Goal: Transaction & Acquisition: Book appointment/travel/reservation

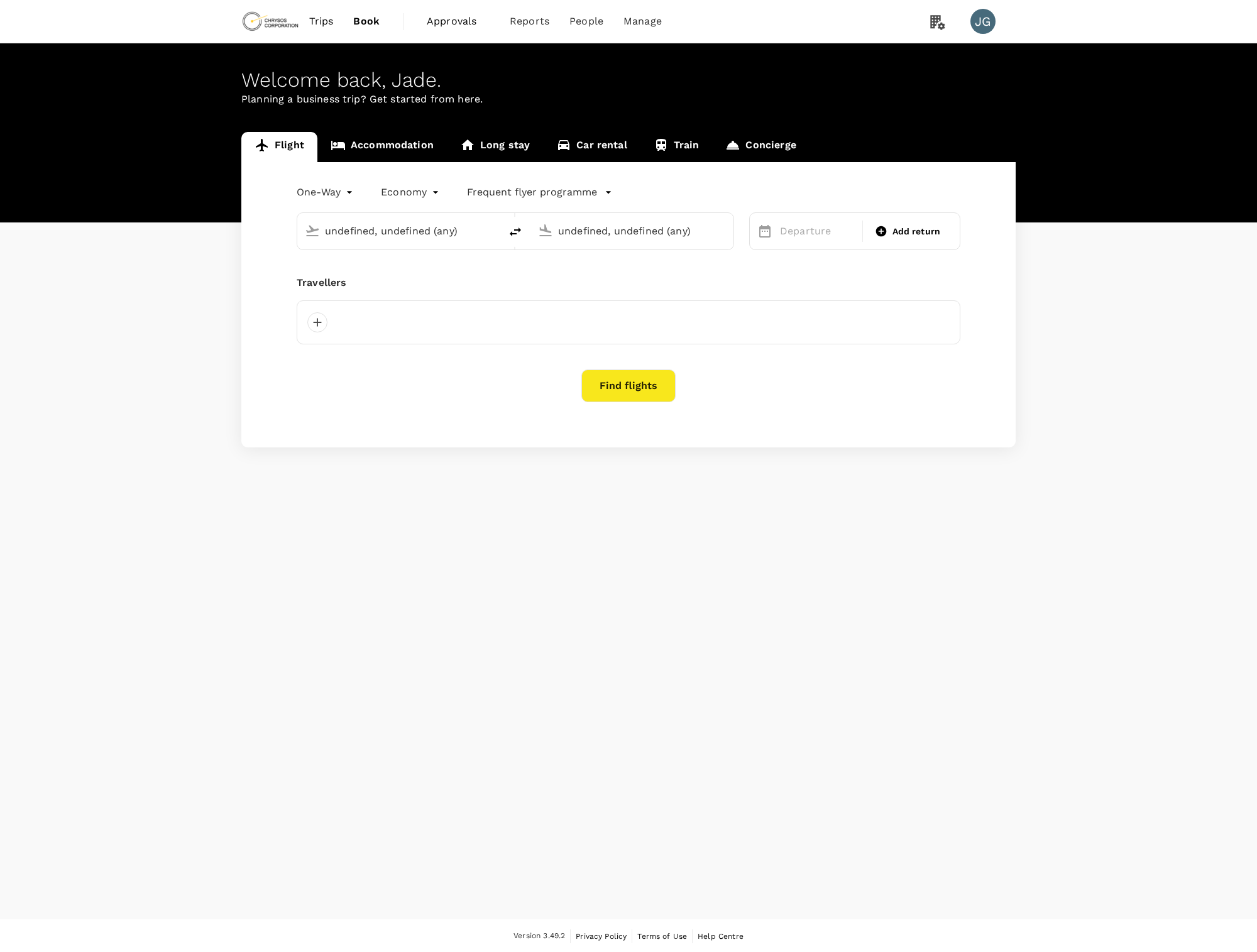
type input "Adelaide (ADL)"
type input "[PERSON_NAME][GEOGRAPHIC_DATA][PERSON_NAME] (SYD)"
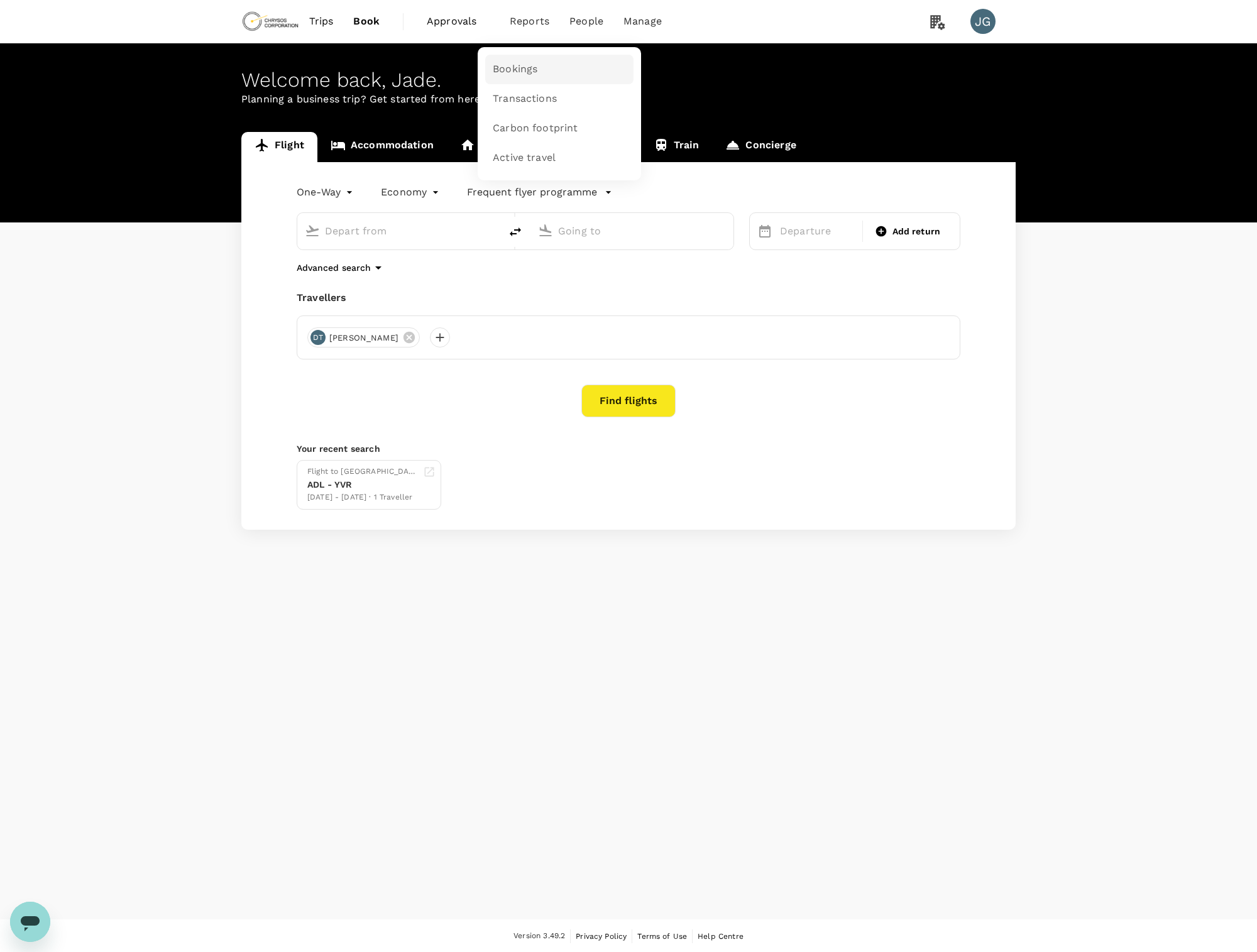
type input "Adelaide (ADL)"
type input "[PERSON_NAME][GEOGRAPHIC_DATA][PERSON_NAME] (SYD)"
click at [526, 66] on span "Bookings" at bounding box center [515, 69] width 45 height 14
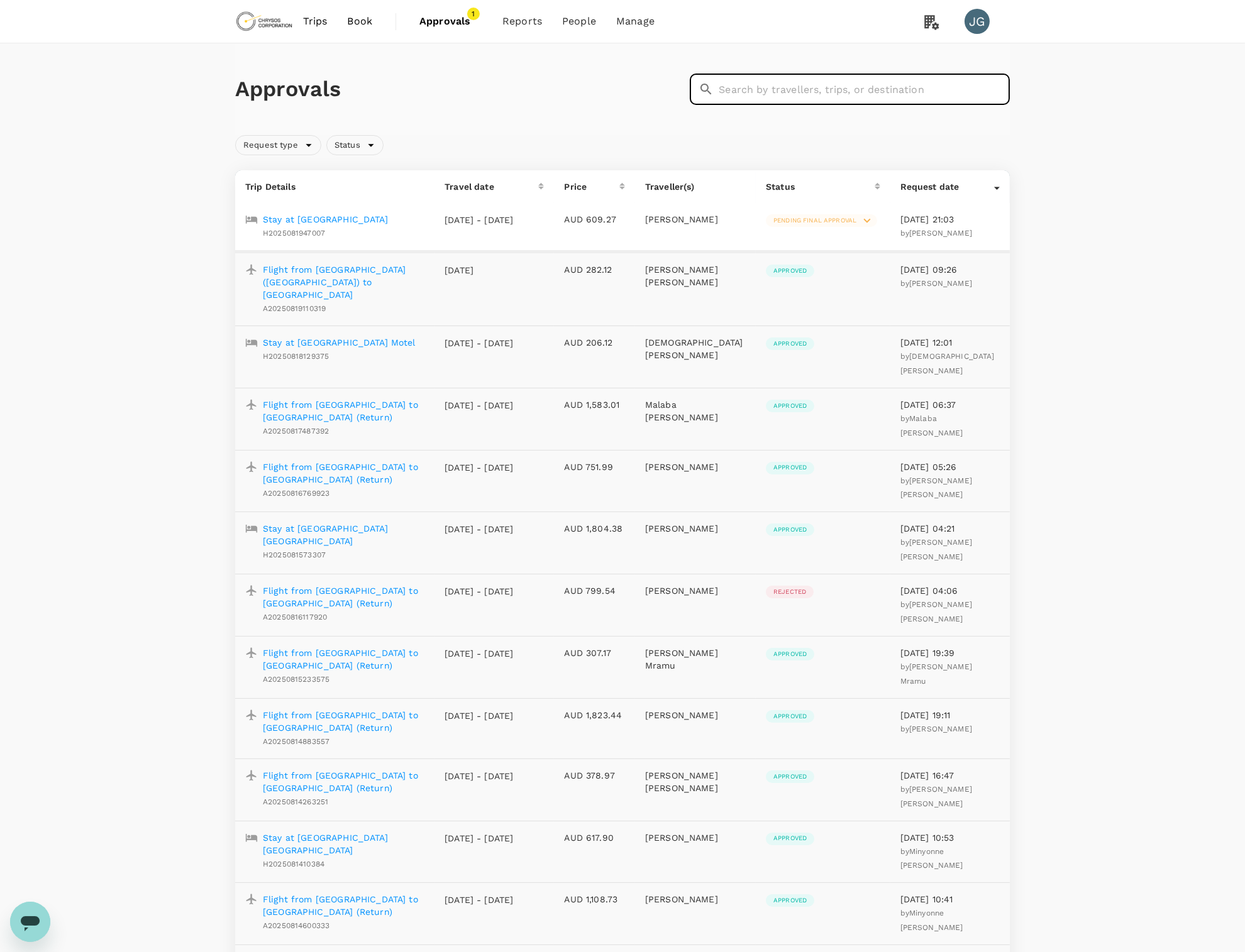
click at [804, 91] on input "text" at bounding box center [864, 89] width 291 height 32
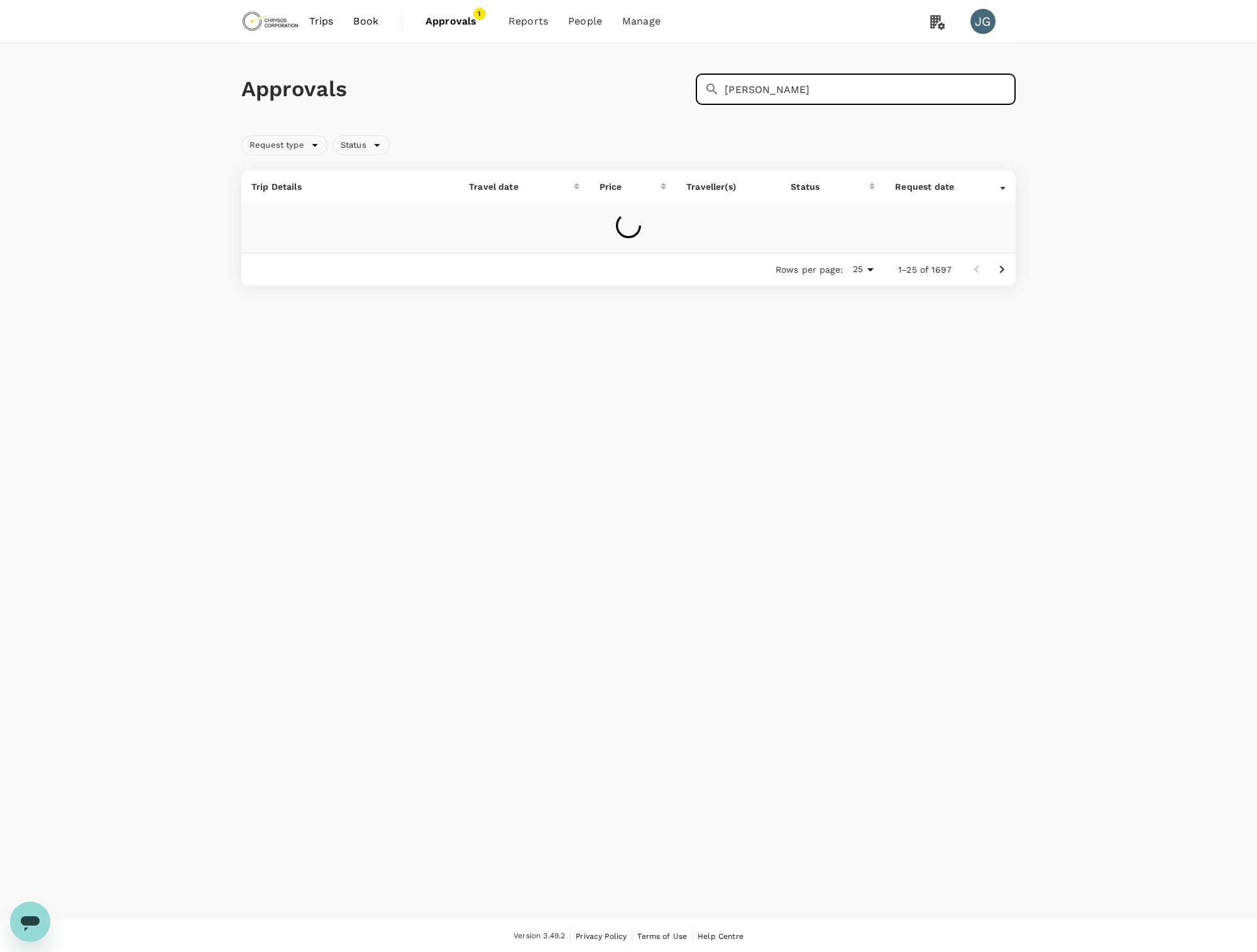
type input "[PERSON_NAME]"
